Goal: Answer question/provide support

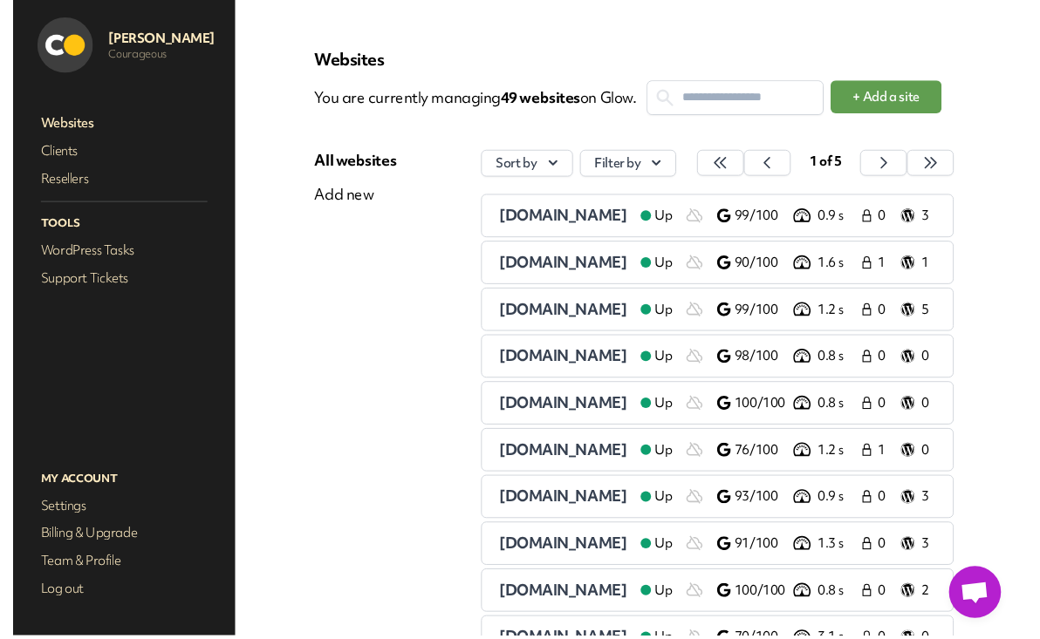
scroll to position [31, 0]
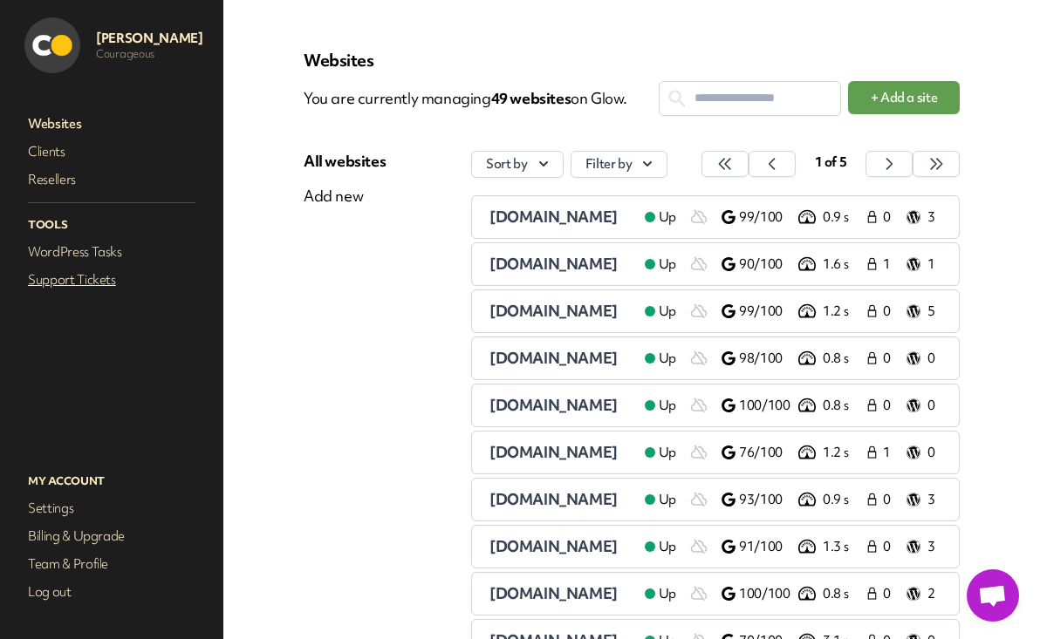
click at [107, 274] on link "Support Tickets" at bounding box center [111, 280] width 174 height 24
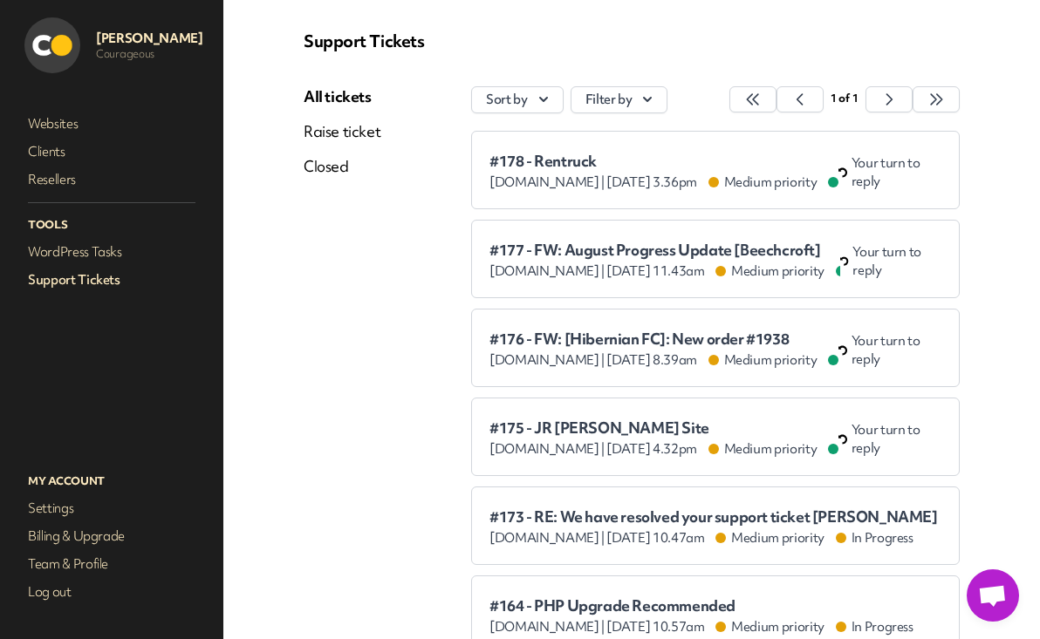
scroll to position [51, 0]
click at [677, 251] on span "#177 - FW: August Progress Update [Beechcroft]" at bounding box center [664, 249] width 351 height 17
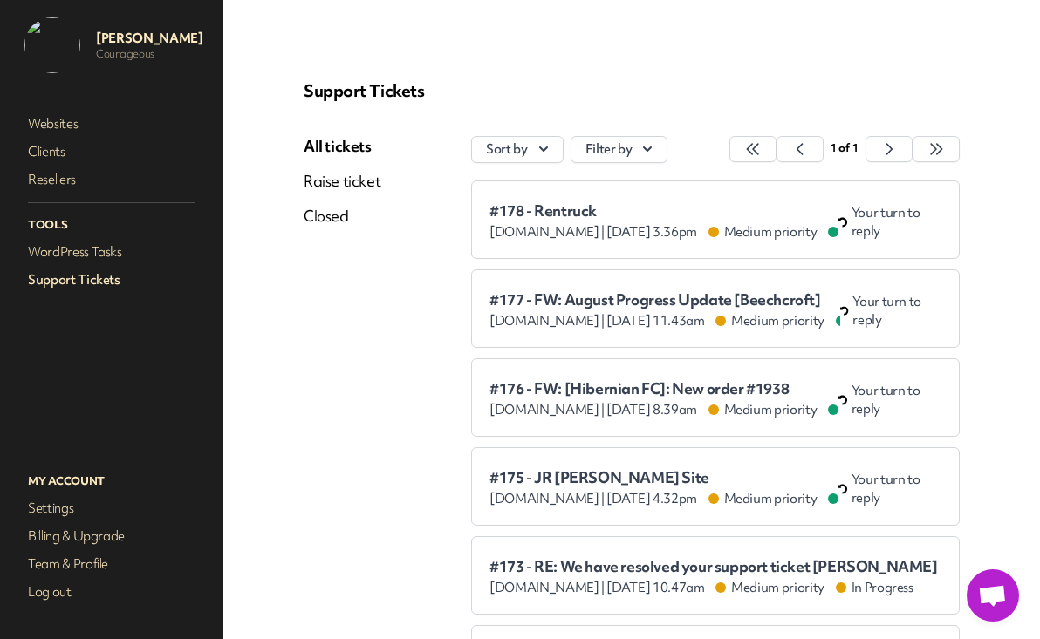
click at [675, 208] on span "#178 - Rentruck" at bounding box center [663, 210] width 349 height 17
